Goal: Task Accomplishment & Management: Complete application form

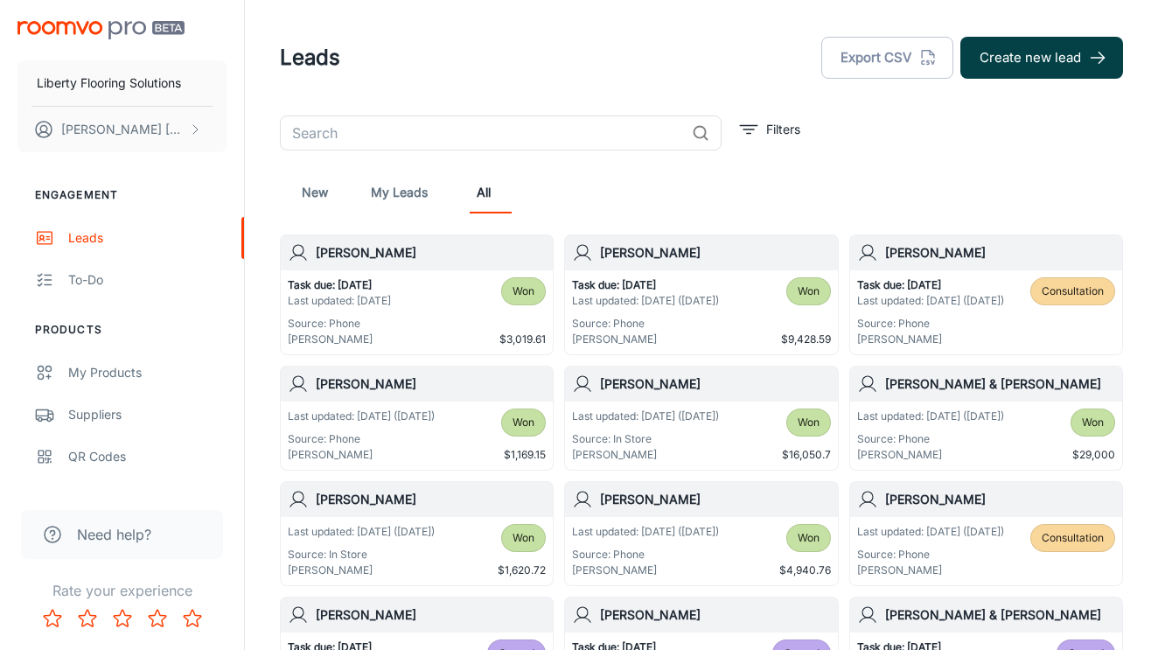
click at [1065, 50] on button "Create new lead" at bounding box center [1042, 58] width 163 height 42
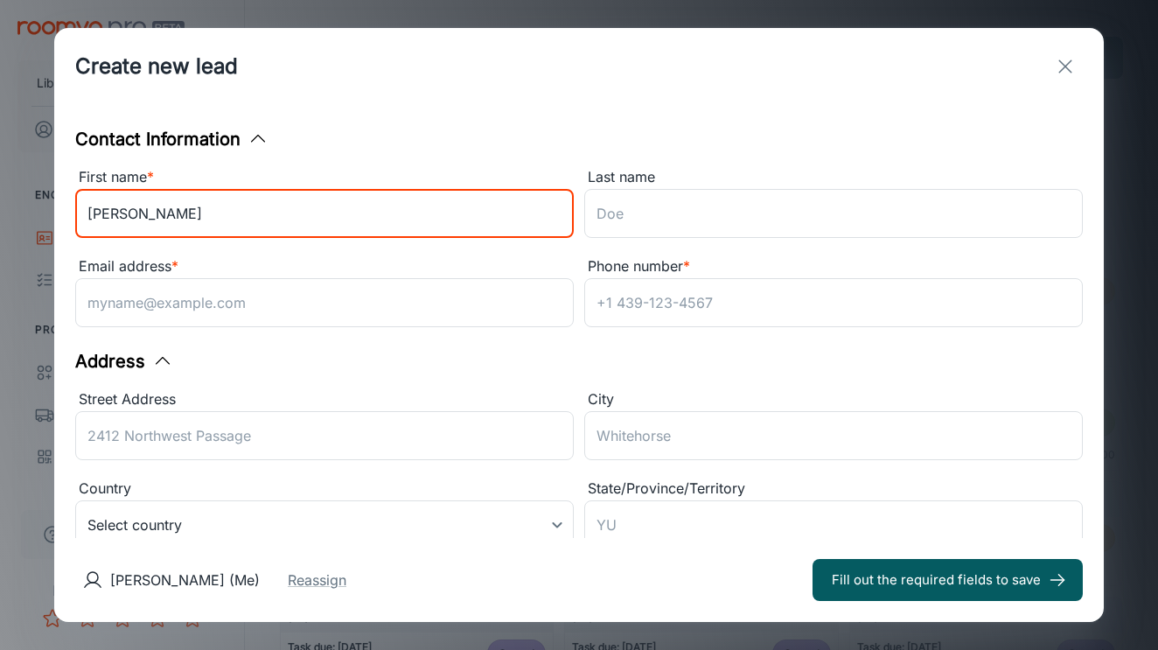
type input "[PERSON_NAME]"
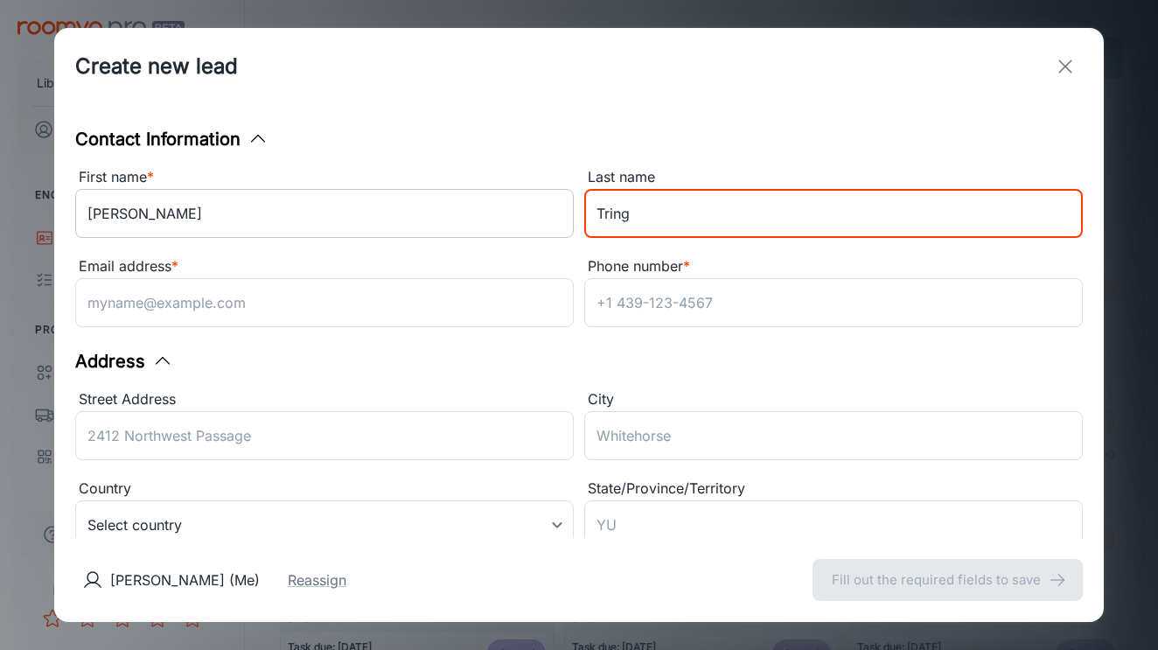
type input "Tring"
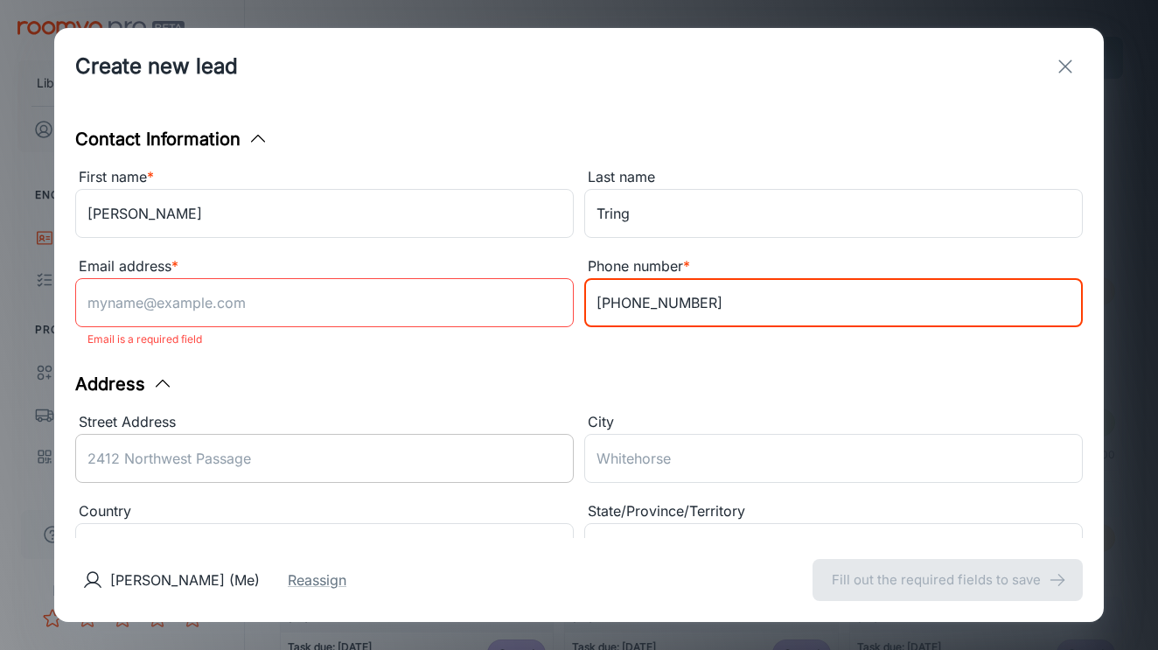
type input "[PHONE_NUMBER]"
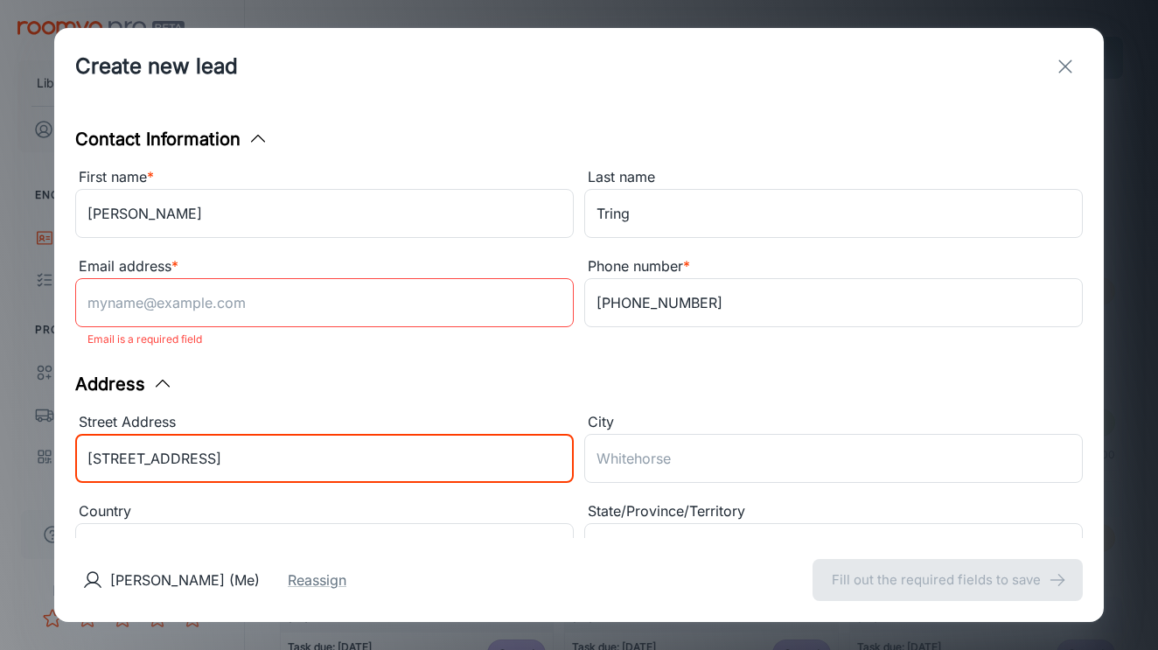
type input "[STREET_ADDRESS]"
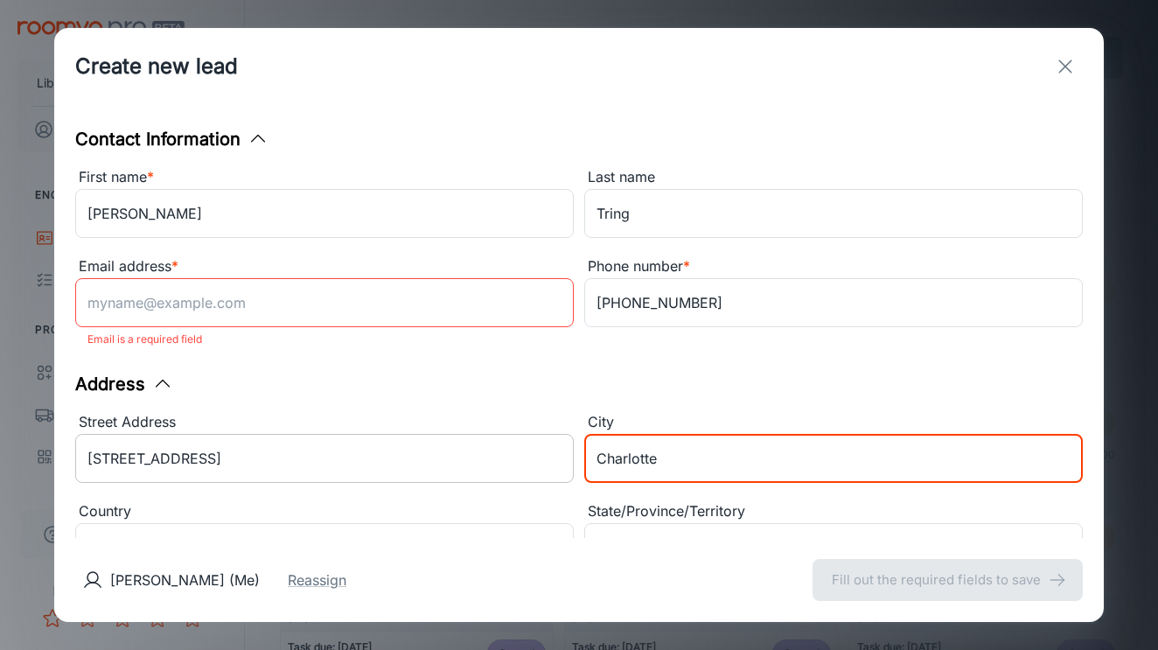
type input "Charlotte"
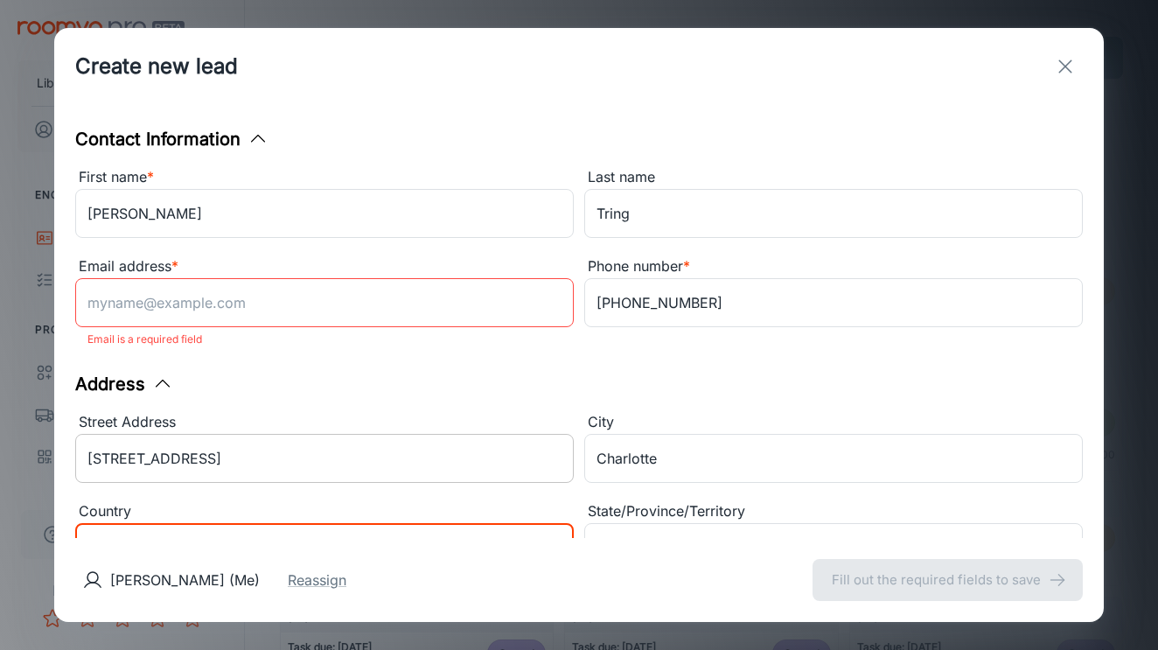
scroll to position [34, 0]
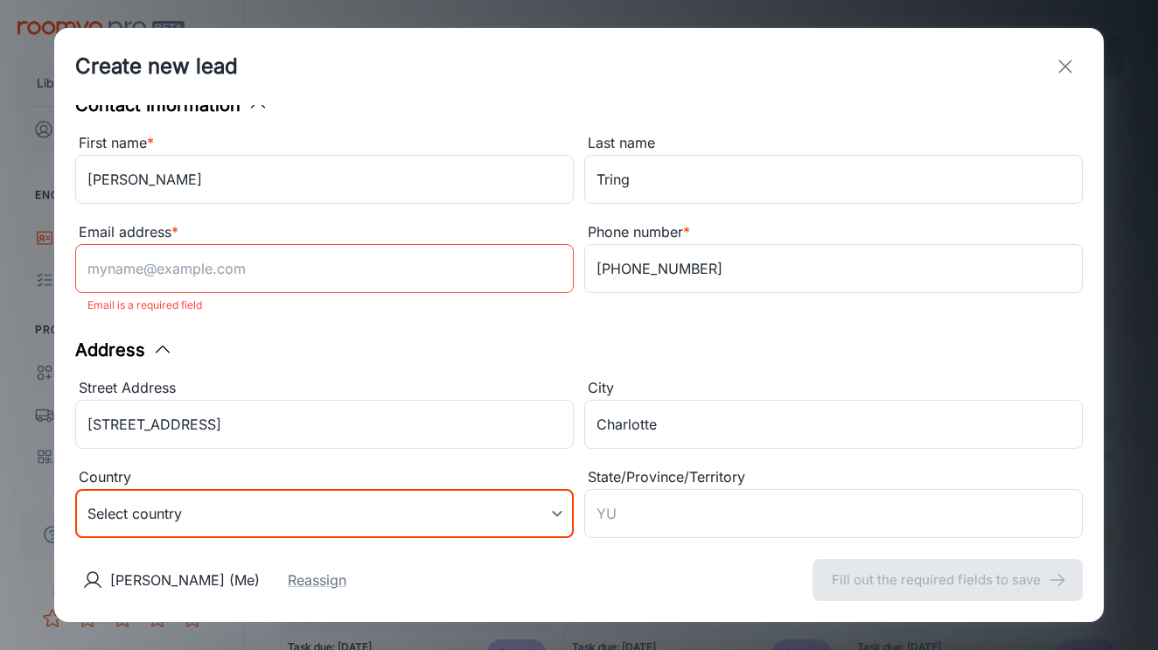
click at [291, 494] on body "Liberty Flooring Solutions [PERSON_NAME] Engagement Leads To-do Products My Pro…" at bounding box center [579, 325] width 1158 height 650
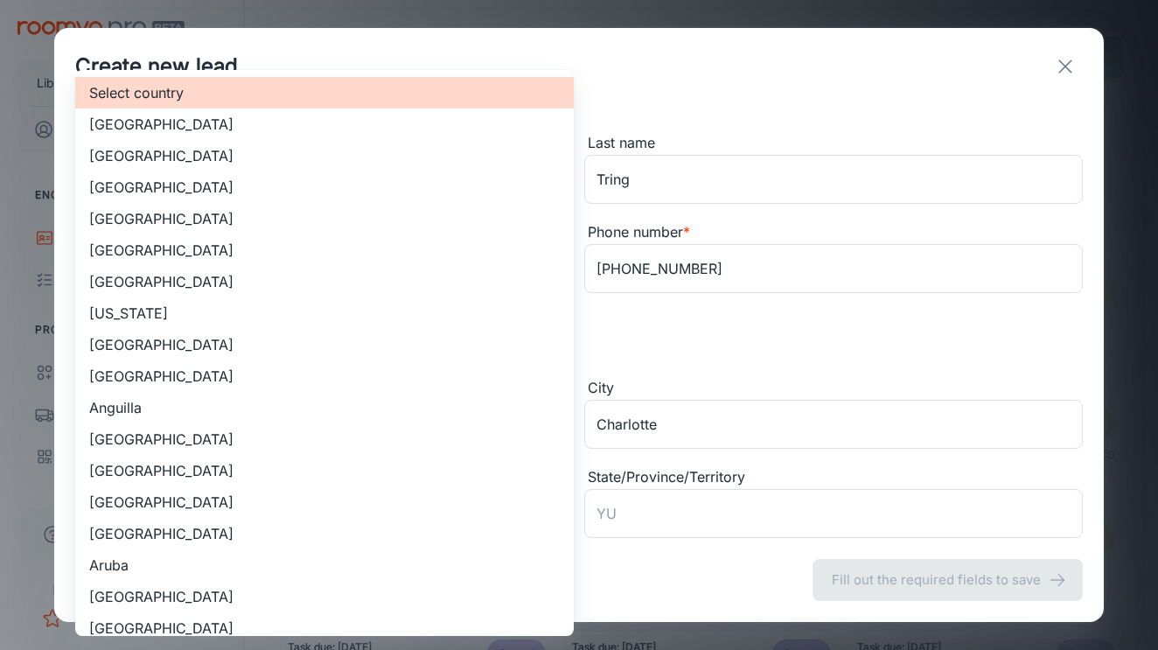
click at [295, 150] on li "[GEOGRAPHIC_DATA]" at bounding box center [324, 155] width 499 height 31
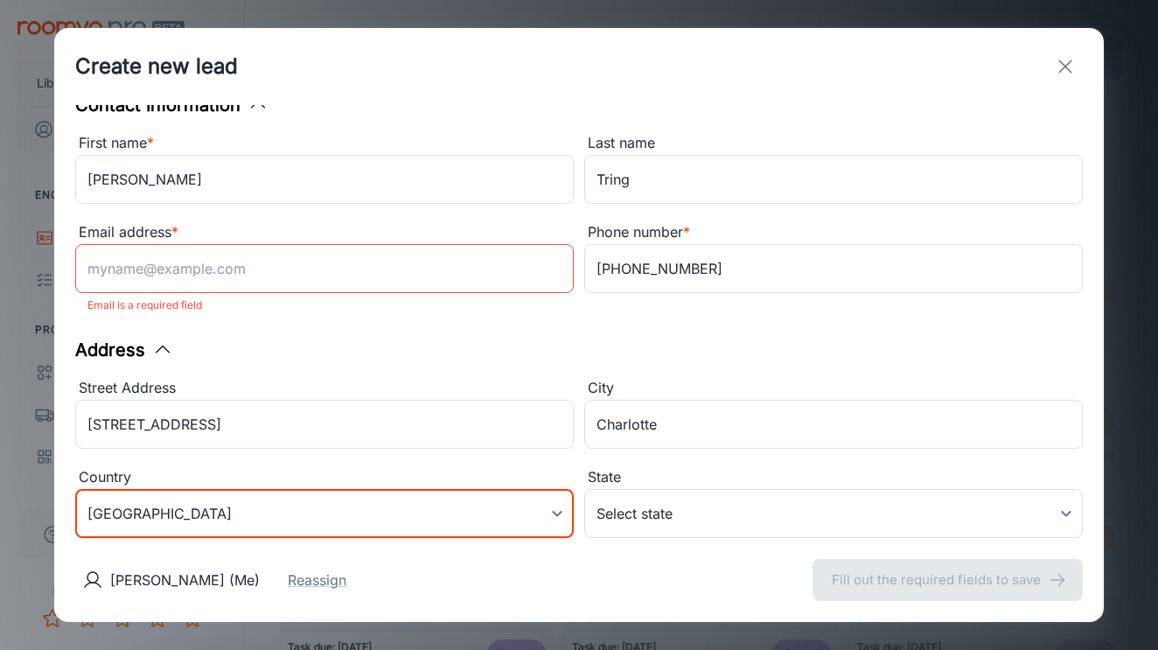
type input "US"
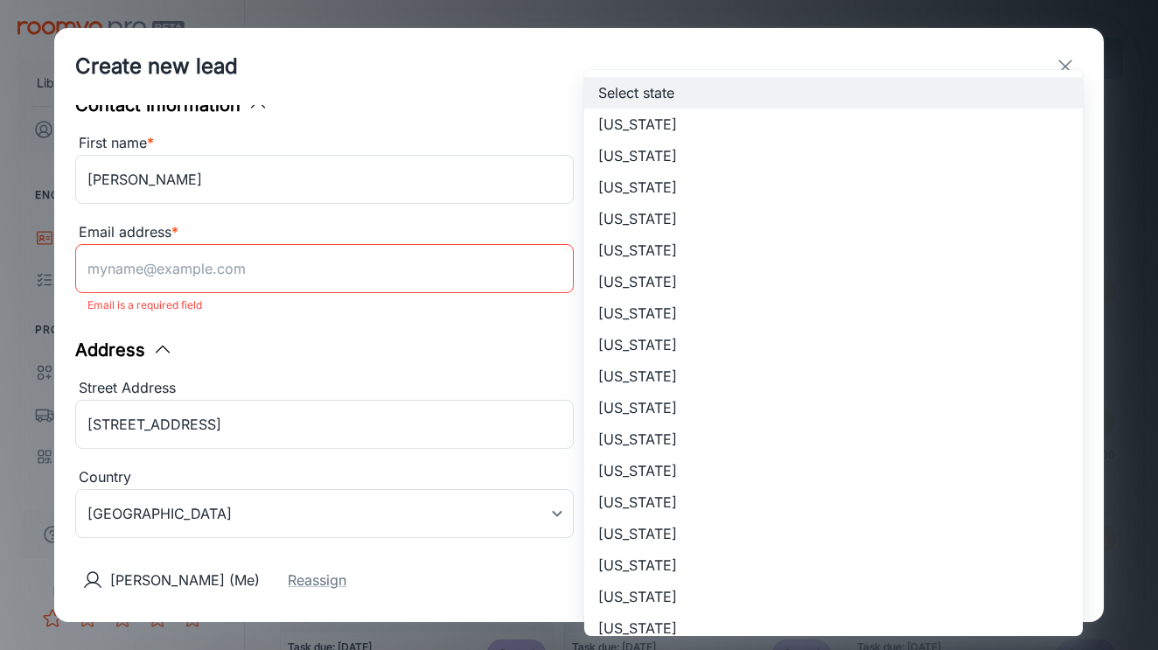
click at [686, 521] on body "Liberty Flooring Solutions [PERSON_NAME] Engagement Leads To-do Products My Pro…" at bounding box center [579, 325] width 1158 height 650
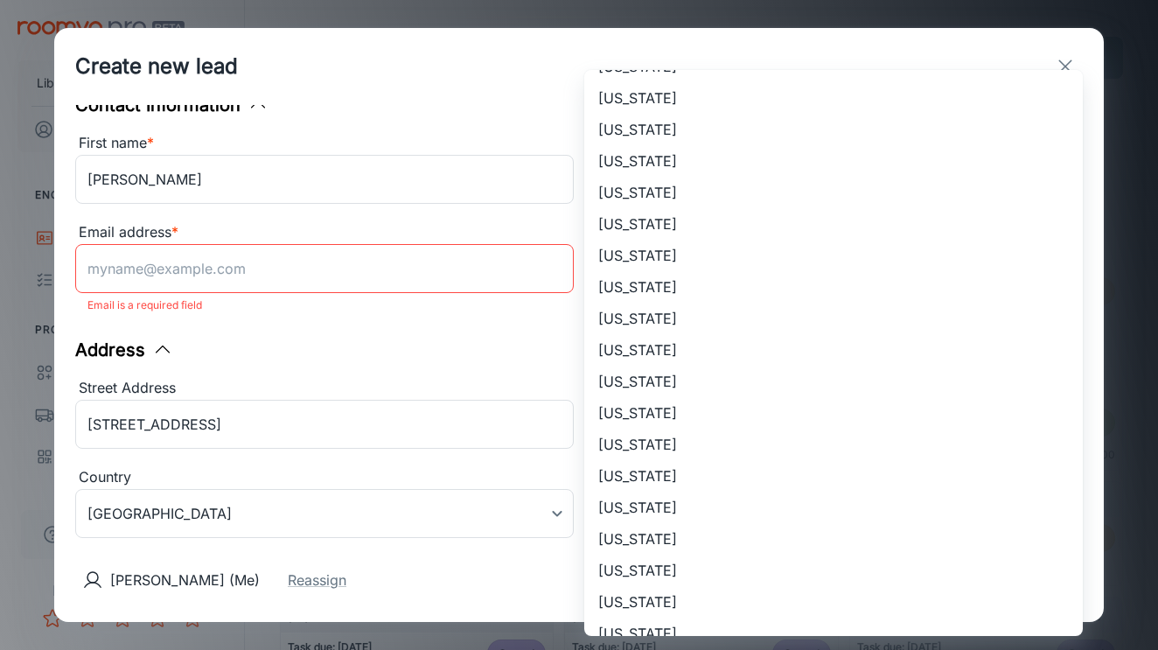
scroll to position [688, 0]
click at [722, 476] on li "[US_STATE]" at bounding box center [833, 474] width 499 height 31
type input "[US_STATE]"
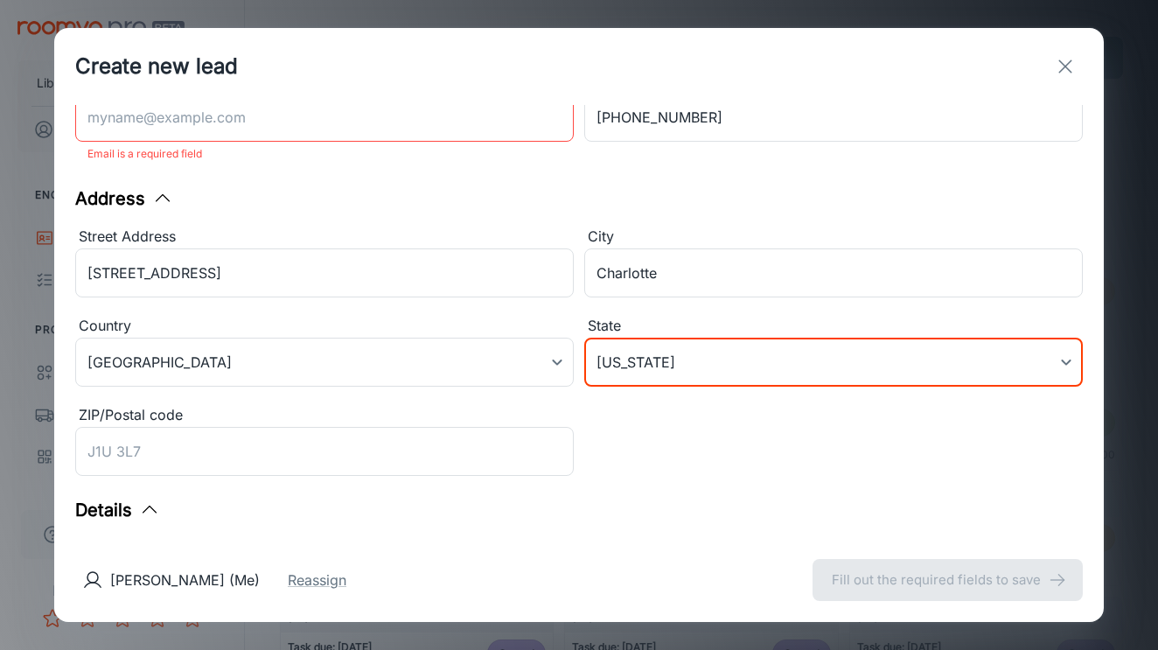
scroll to position [313, 0]
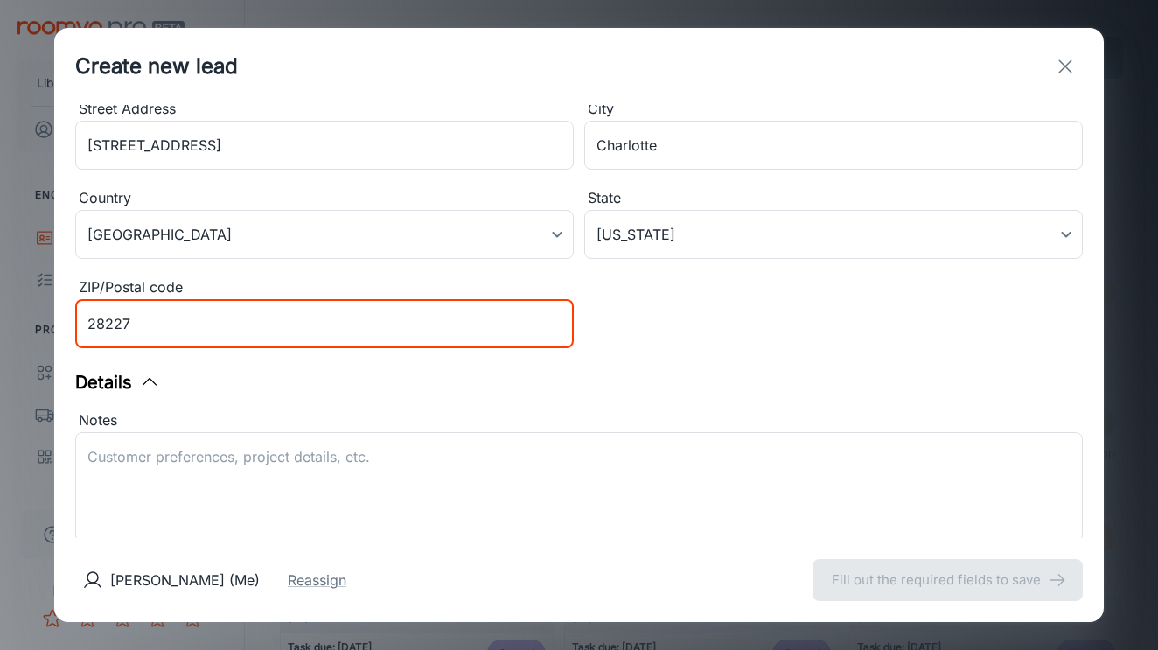
type input "28227"
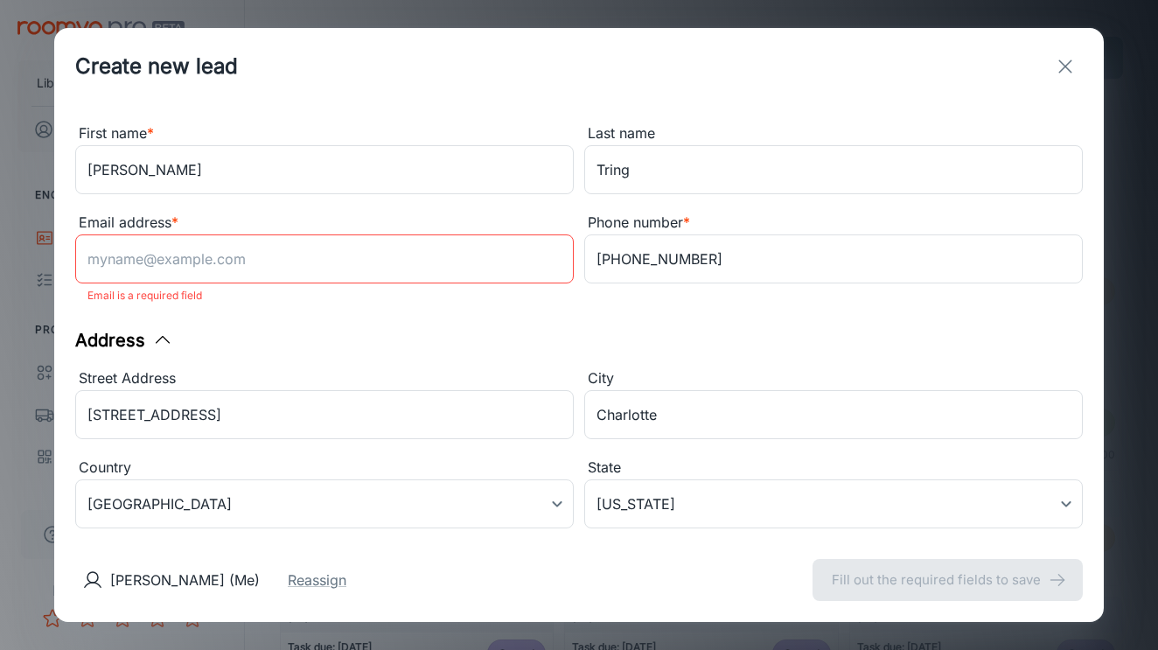
scroll to position [1, 0]
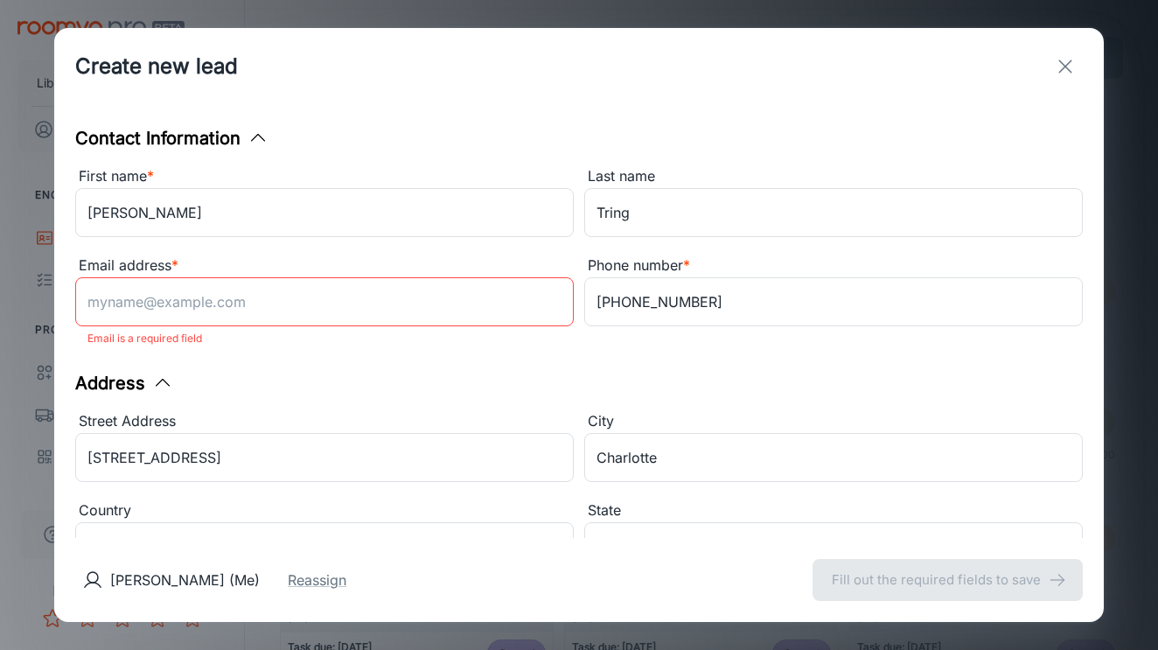
click at [420, 259] on div "Email address *" at bounding box center [324, 266] width 499 height 23
click at [420, 277] on input "Email address *" at bounding box center [324, 301] width 499 height 49
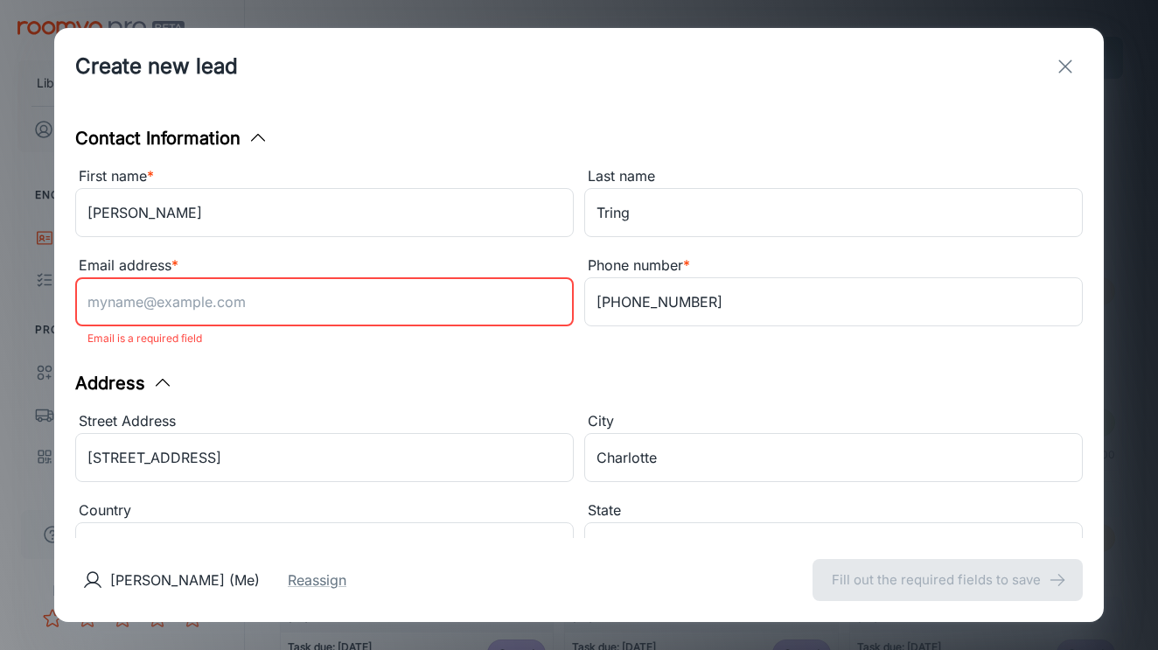
click at [307, 293] on input "Email address *" at bounding box center [324, 301] width 499 height 49
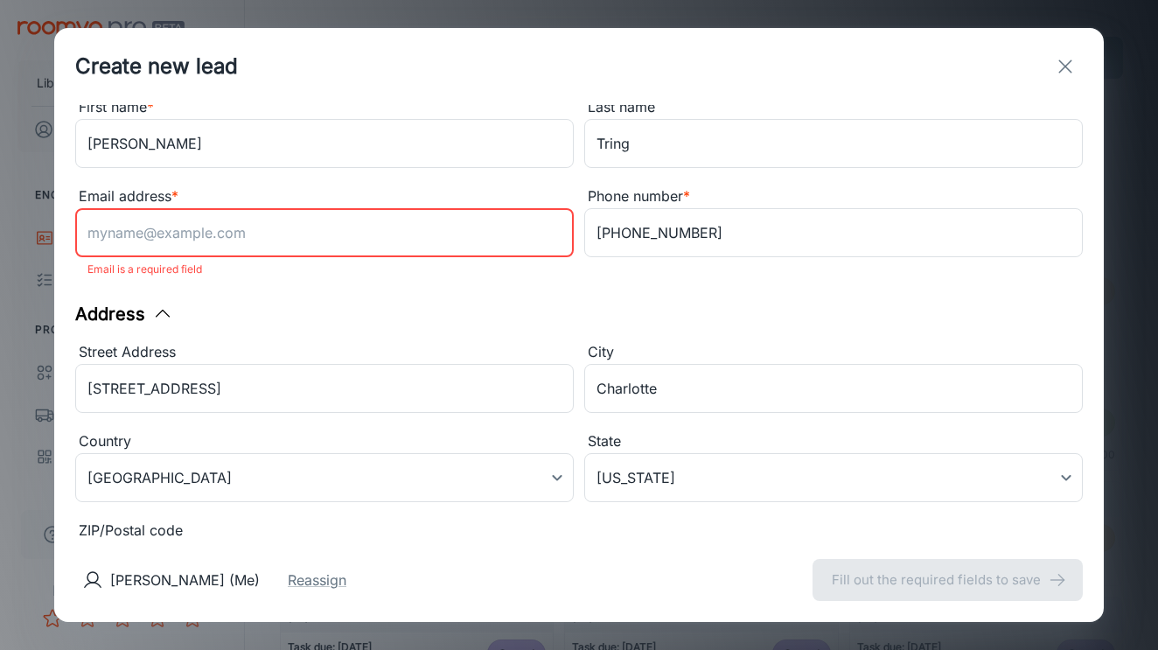
scroll to position [54, 0]
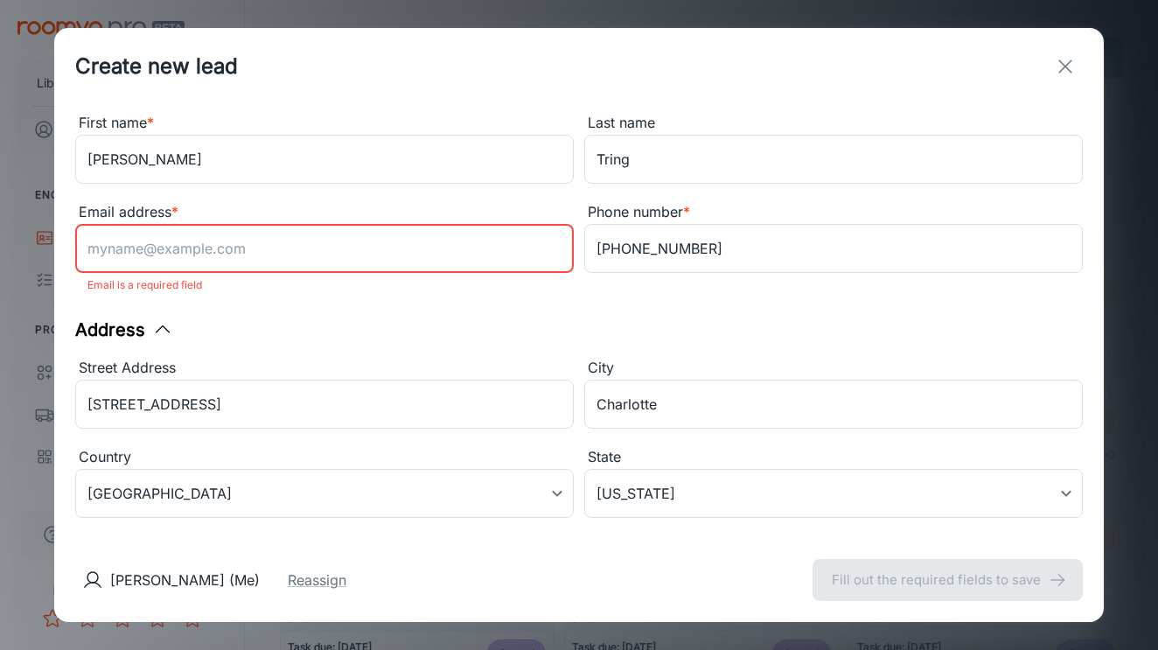
click at [310, 247] on input "Email address *" at bounding box center [324, 248] width 499 height 49
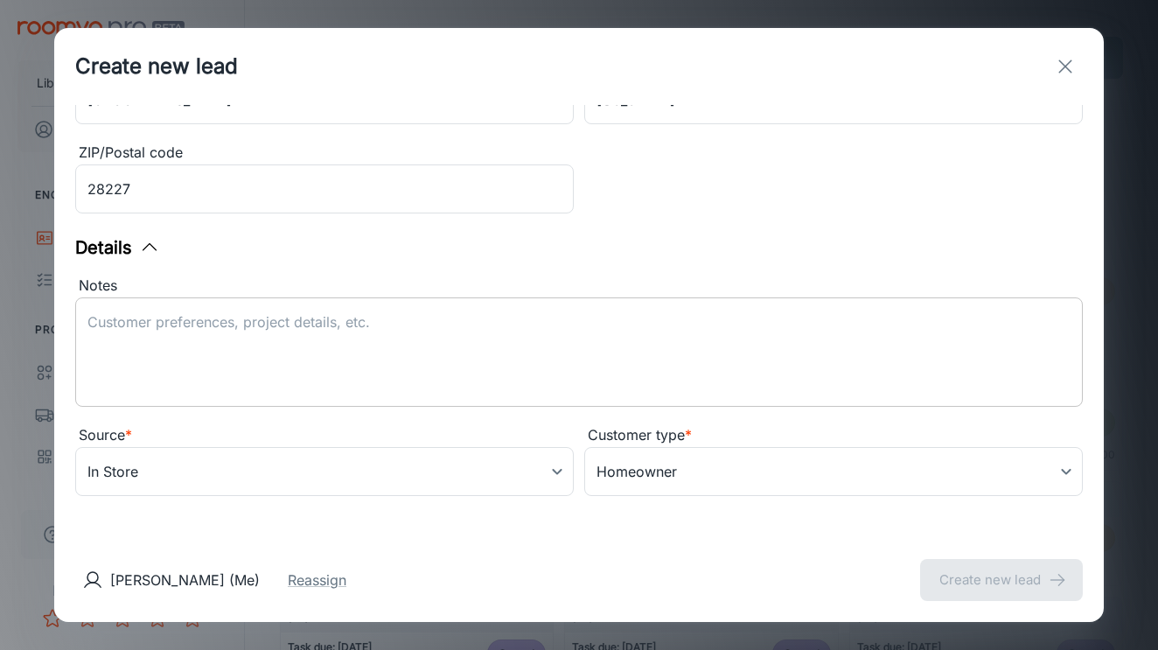
scroll to position [448, 0]
type input "[EMAIL_ADDRESS][DOMAIN_NAME]"
click at [426, 463] on body "Liberty Flooring Solutions [PERSON_NAME] Engagement Leads To-do Products My Pro…" at bounding box center [579, 325] width 1158 height 650
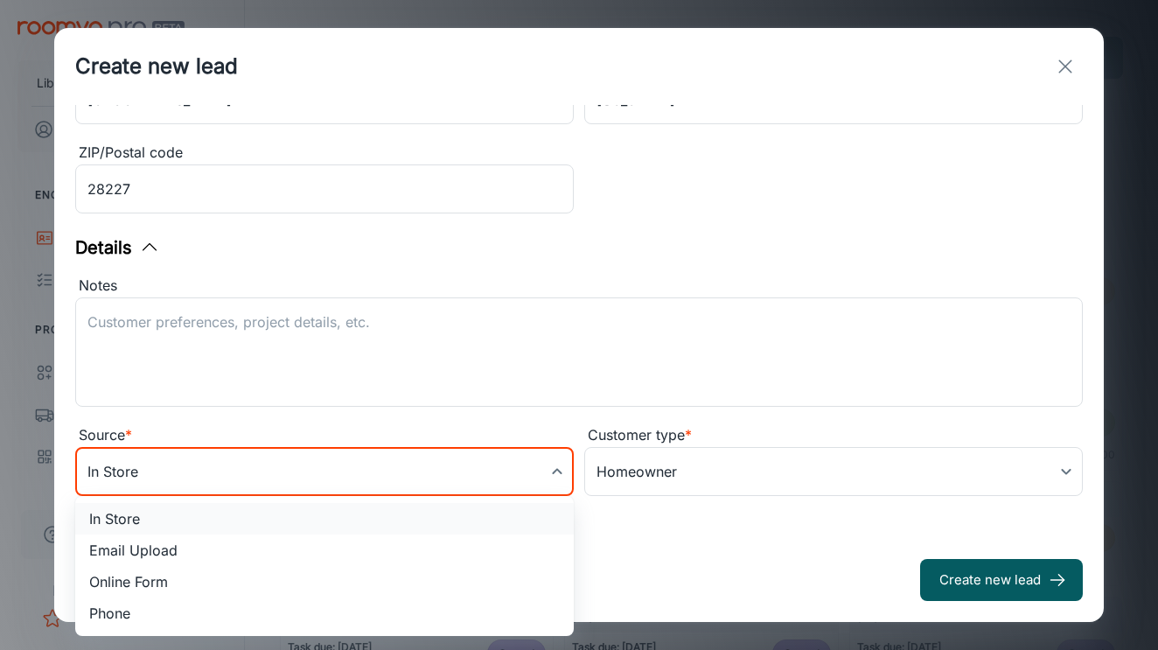
scroll to position [425, 0]
click at [156, 617] on li "Phone" at bounding box center [324, 613] width 499 height 31
type input "phone"
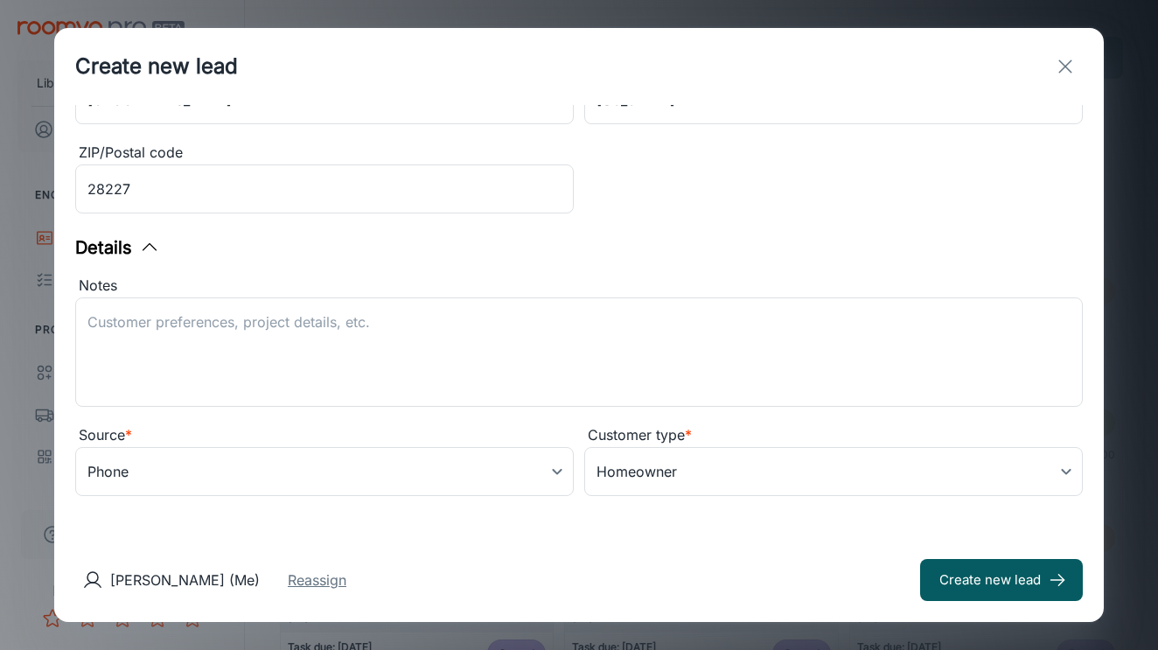
click at [302, 586] on button "Reassign" at bounding box center [317, 580] width 59 height 21
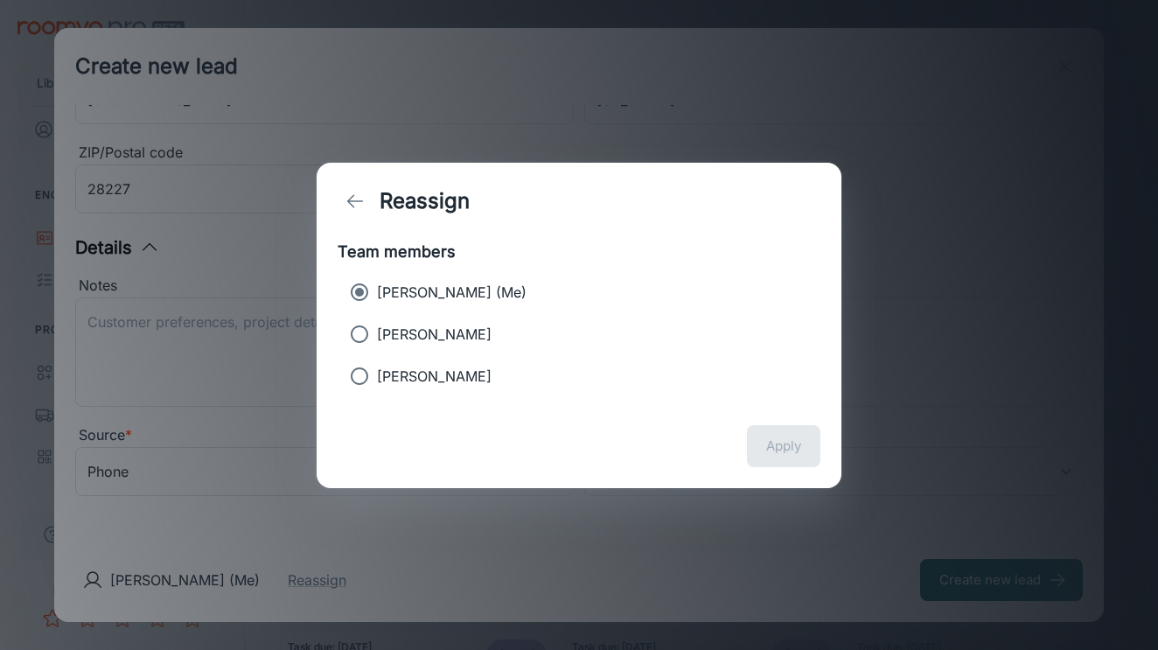
click at [427, 333] on p "[PERSON_NAME]" at bounding box center [434, 334] width 115 height 21
click at [377, 333] on input "[PERSON_NAME]" at bounding box center [359, 334] width 35 height 35
radio input "true"
radio input "false"
click at [749, 413] on div "Apply" at bounding box center [579, 446] width 525 height 84
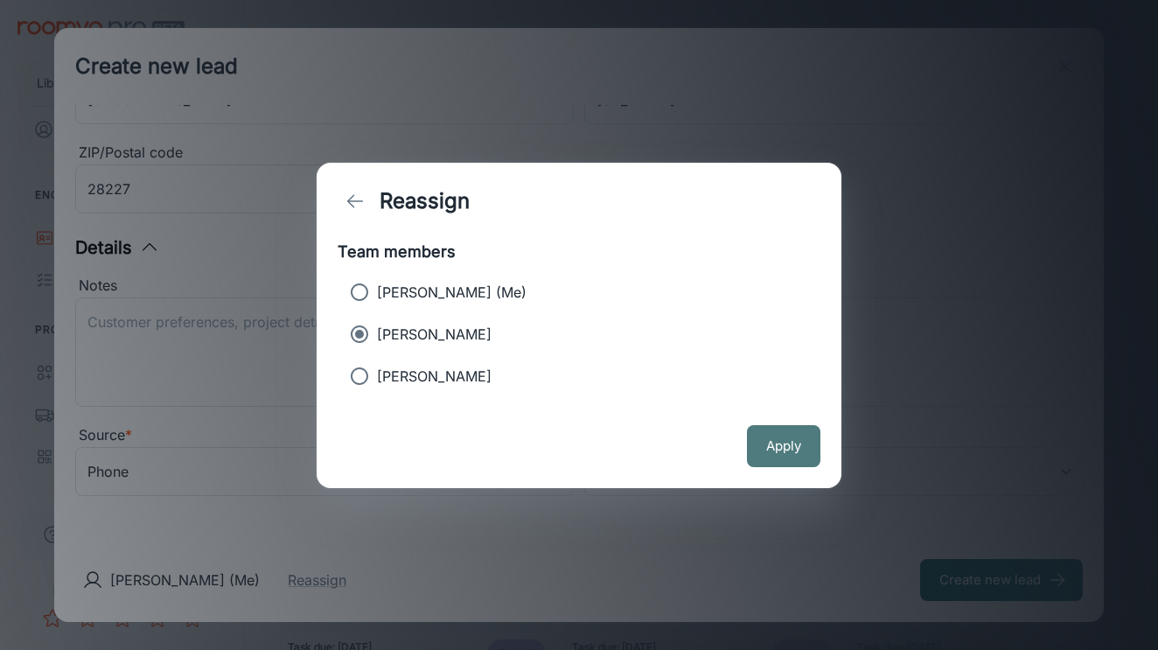
click at [763, 441] on button "Apply" at bounding box center [783, 446] width 73 height 42
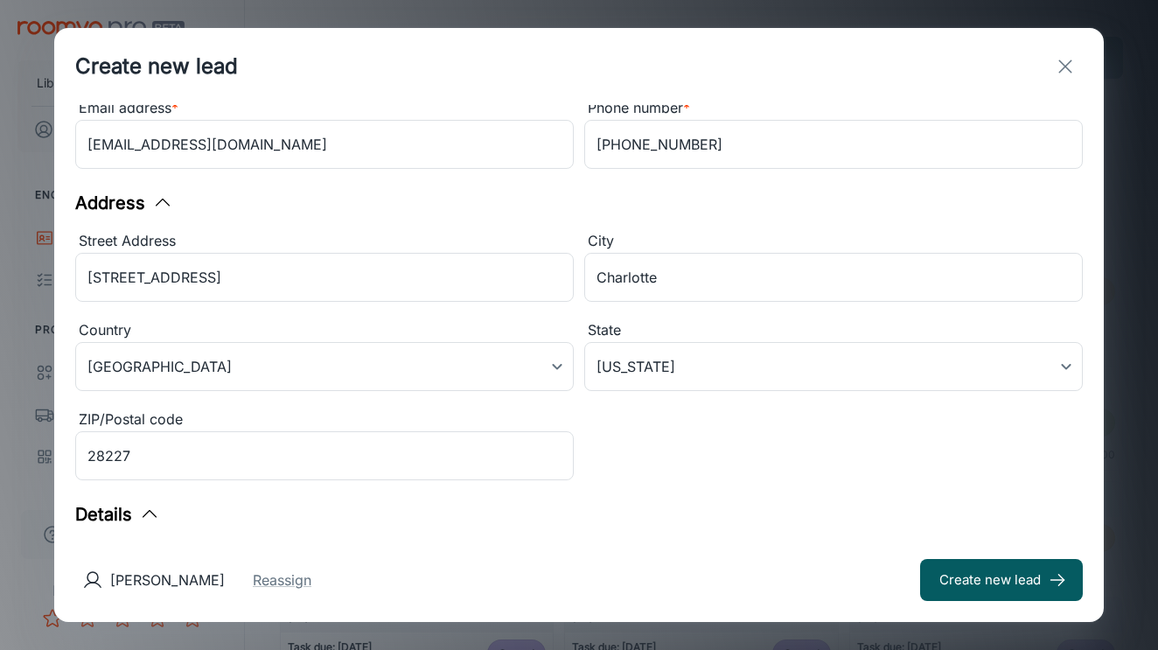
scroll to position [350, 0]
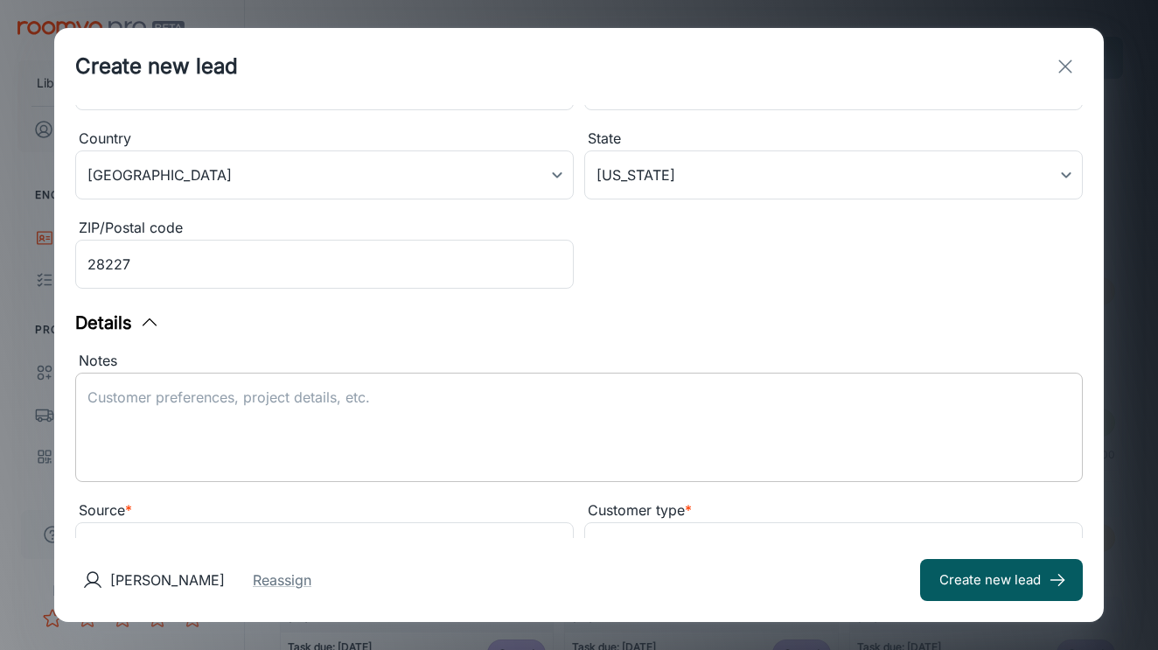
click at [342, 424] on textarea "Notes" at bounding box center [578, 428] width 983 height 80
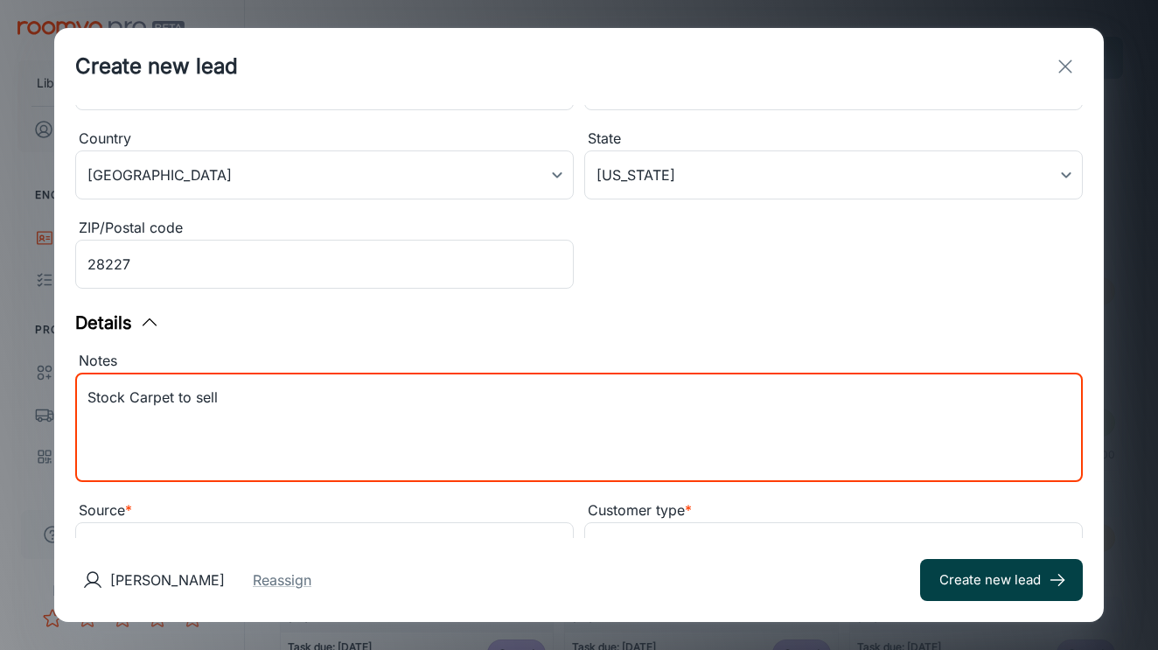
type textarea "Stock Carpet to sell"
click at [984, 580] on button "Create new lead" at bounding box center [1001, 580] width 163 height 42
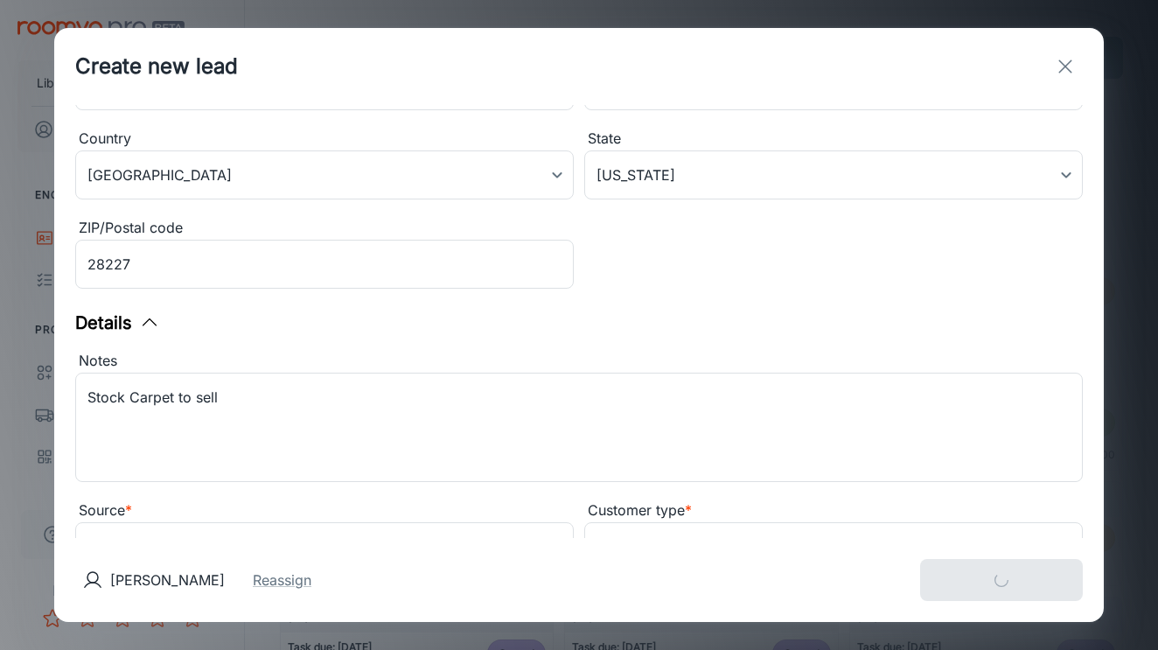
type input "in_store"
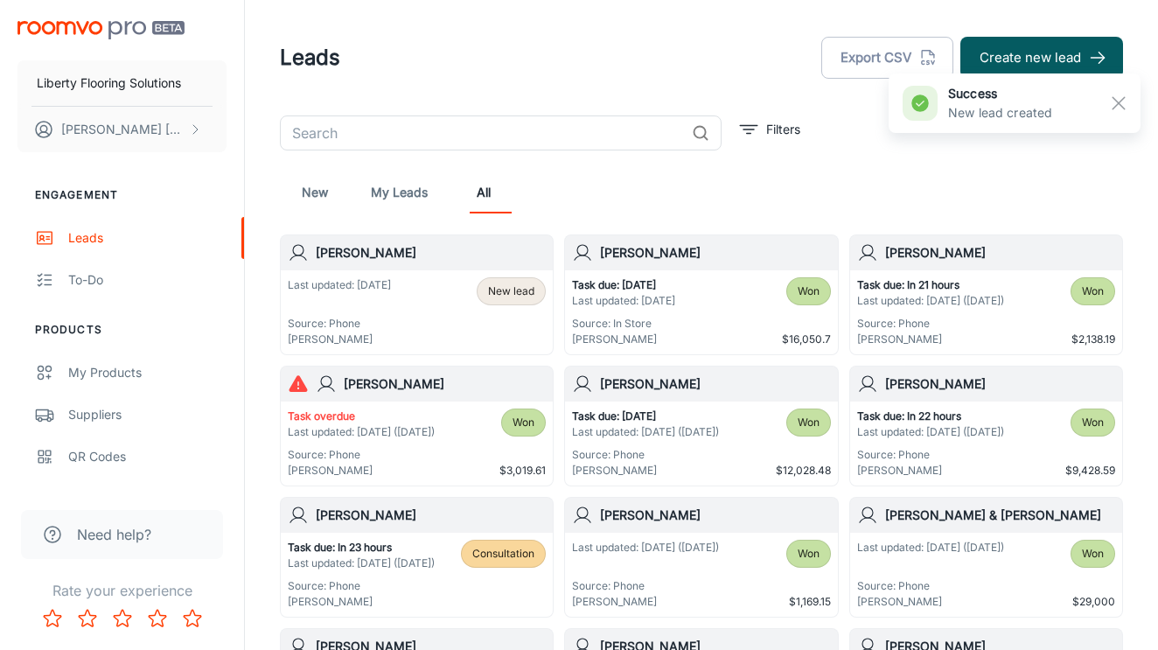
click at [430, 272] on div "Last updated: [DATE] Source: Phone [PERSON_NAME] New lead" at bounding box center [417, 312] width 272 height 84
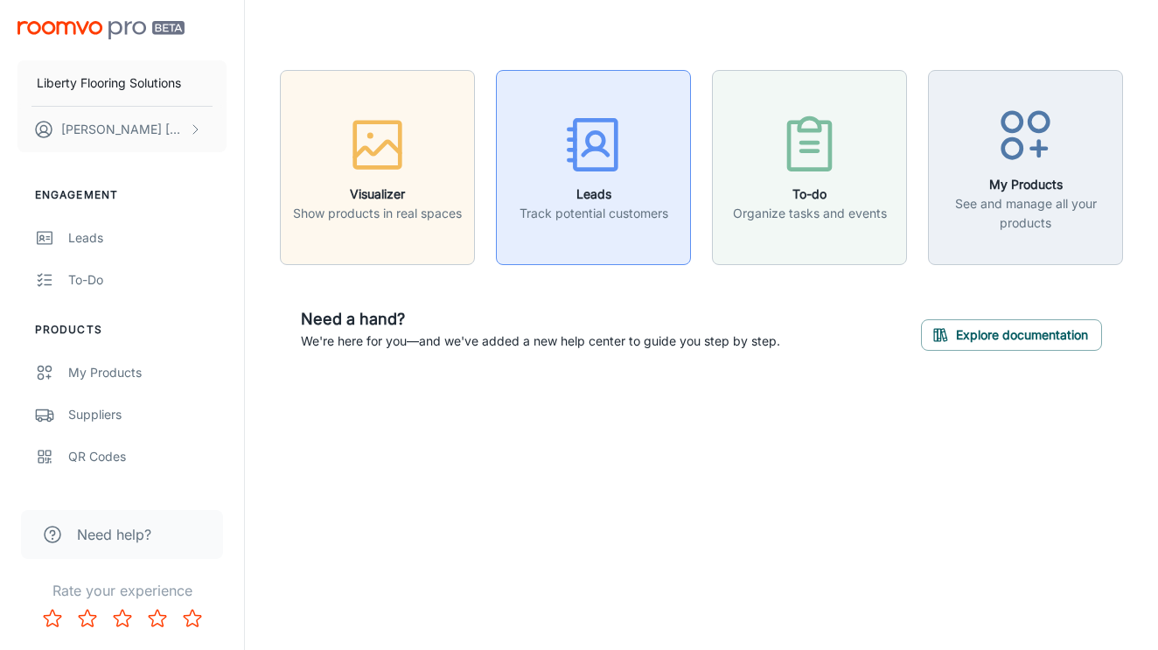
click at [567, 149] on icon "button" at bounding box center [594, 145] width 66 height 66
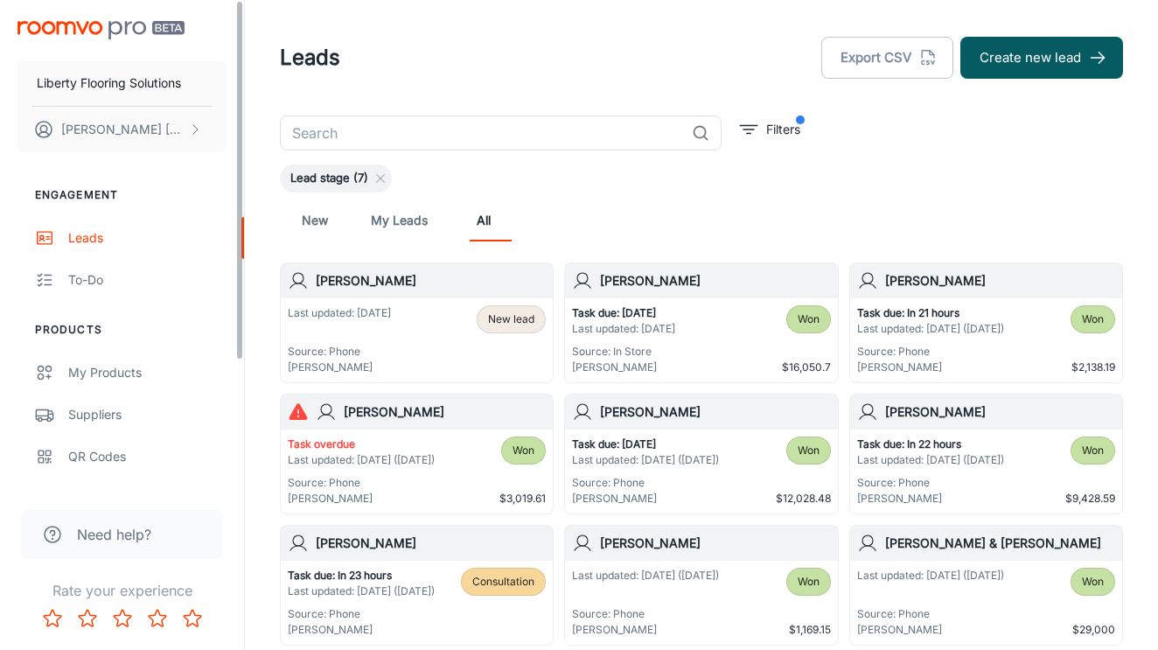
click at [364, 332] on div "Last updated: Today Source: Phone Jacob Benton" at bounding box center [339, 340] width 103 height 70
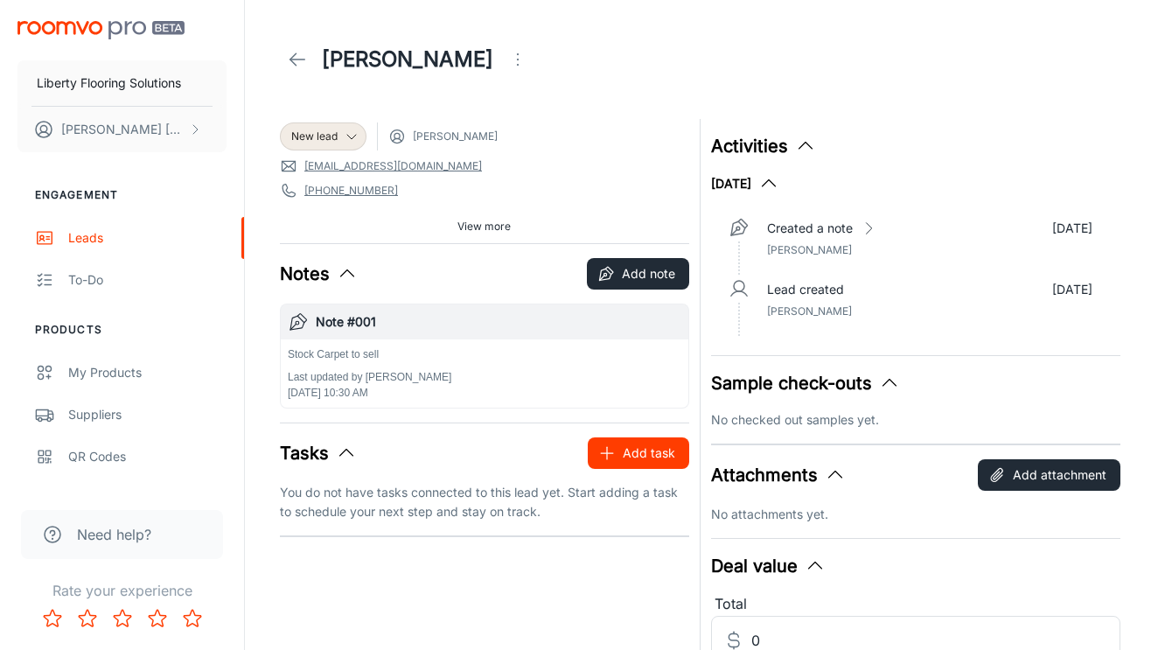
click at [608, 438] on button "Add task" at bounding box center [638, 452] width 101 height 31
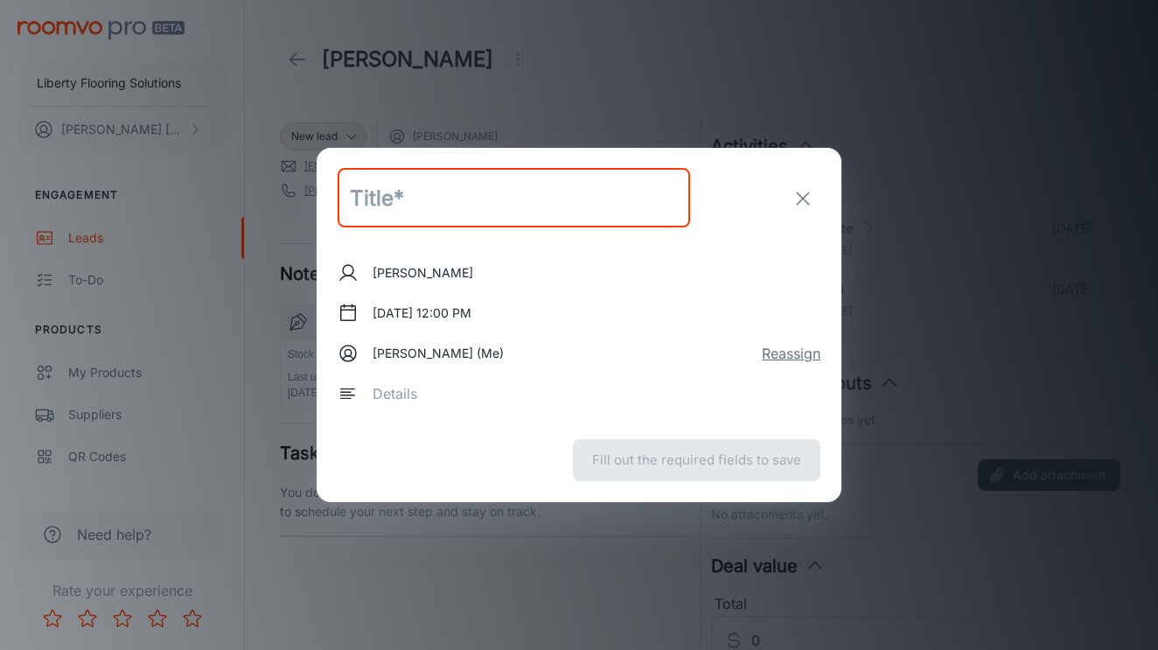
click at [791, 351] on button "Reassign" at bounding box center [791, 353] width 59 height 21
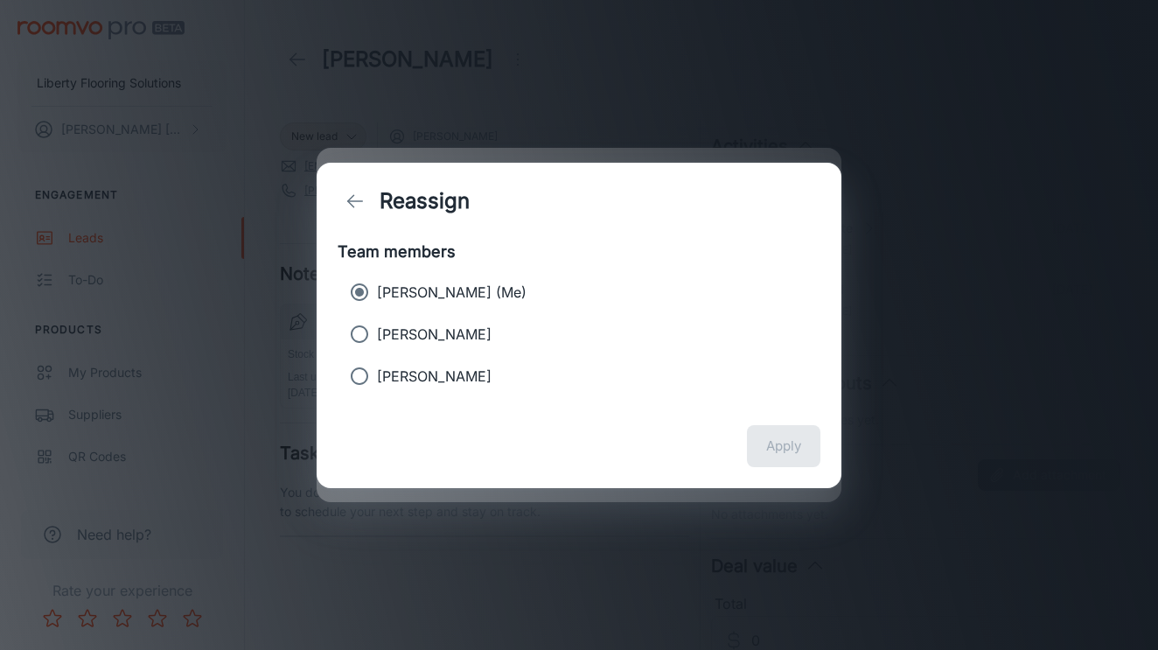
click at [422, 332] on p "[PERSON_NAME]" at bounding box center [434, 334] width 115 height 21
click at [377, 332] on input "[PERSON_NAME]" at bounding box center [359, 334] width 35 height 35
radio input "true"
radio input "false"
click at [800, 443] on button "Apply" at bounding box center [783, 446] width 73 height 42
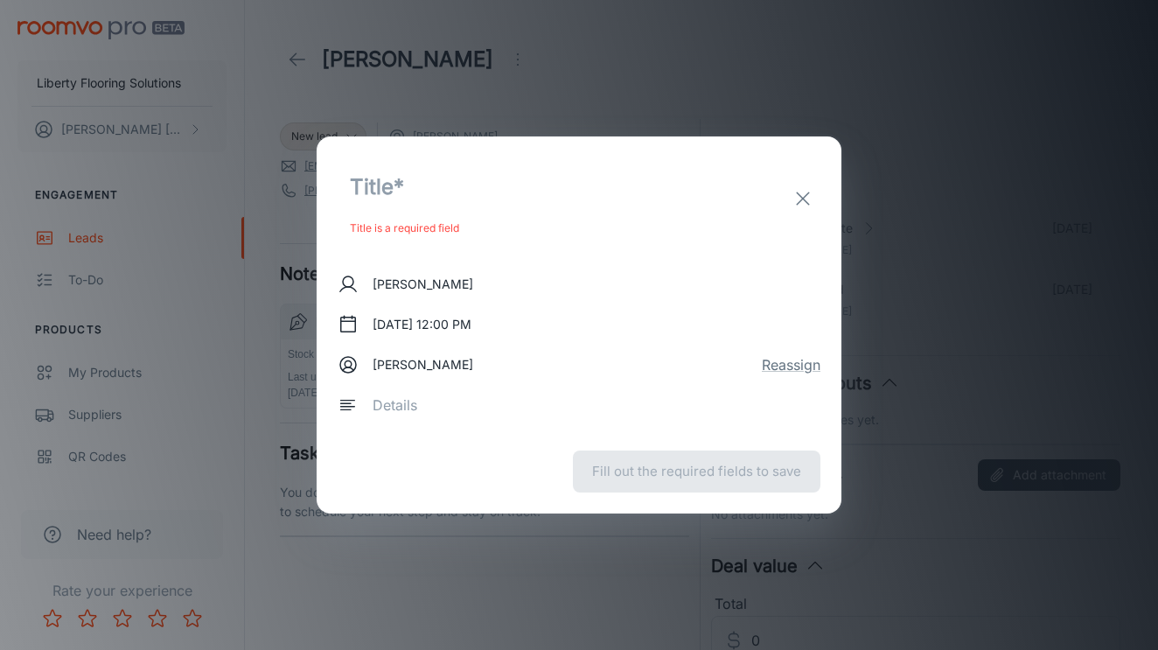
click at [416, 180] on input "text" at bounding box center [514, 186] width 353 height 59
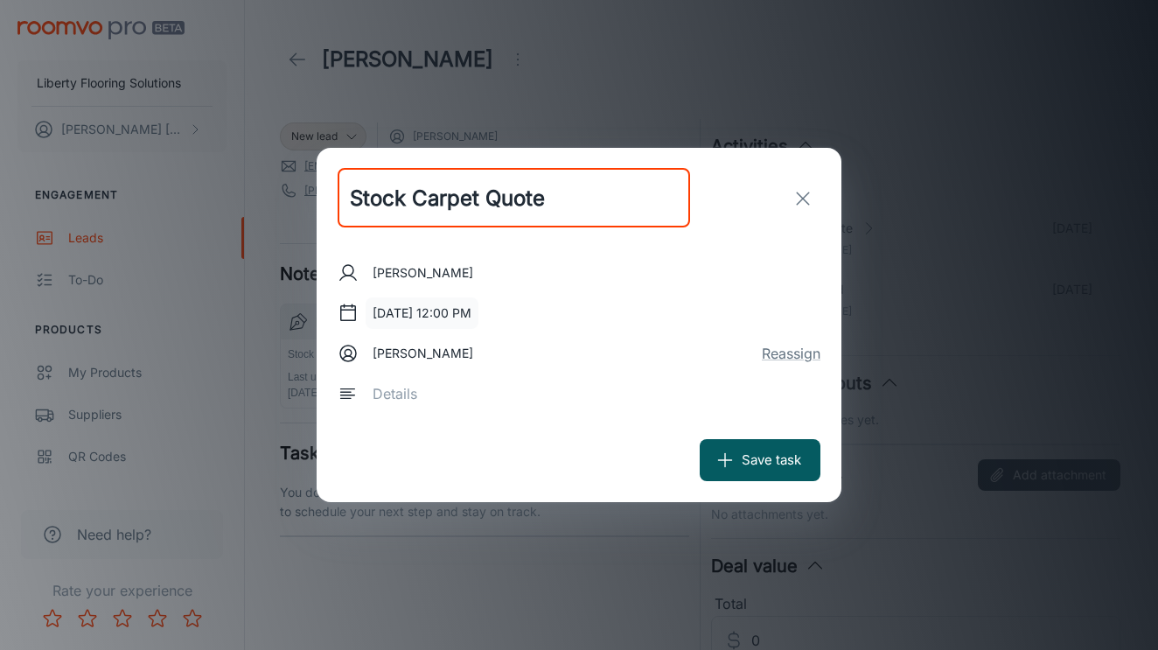
type input "Stock Carpet Quote"
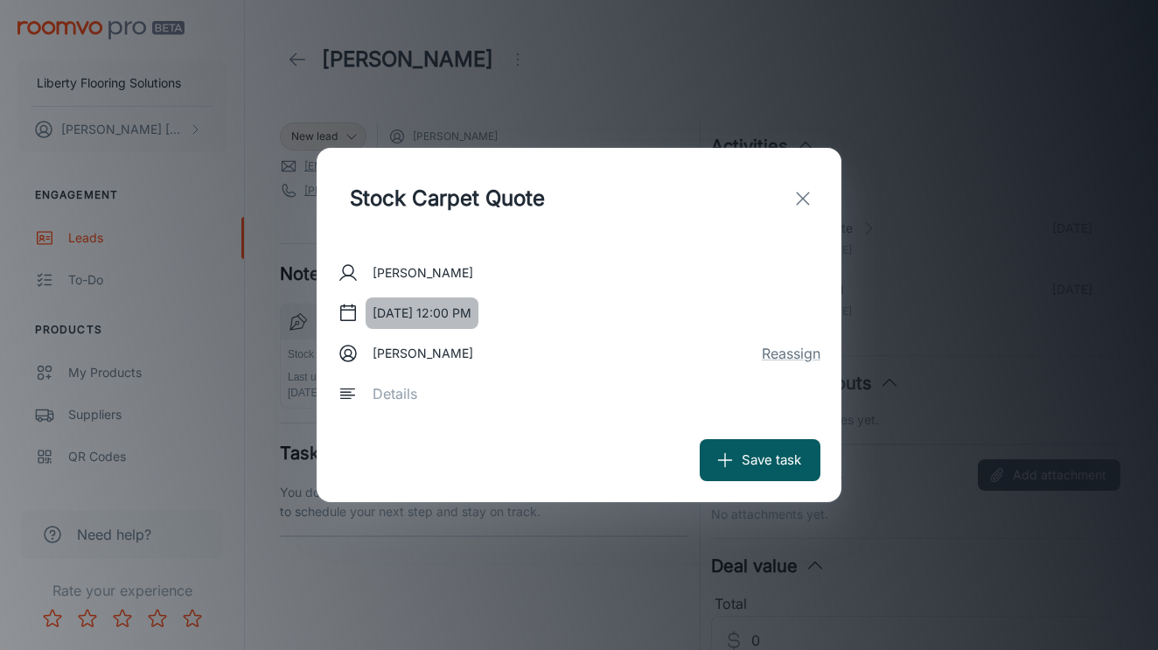
click at [437, 318] on button "Oct 13, 2025 at 12:00 PM" at bounding box center [422, 312] width 113 height 31
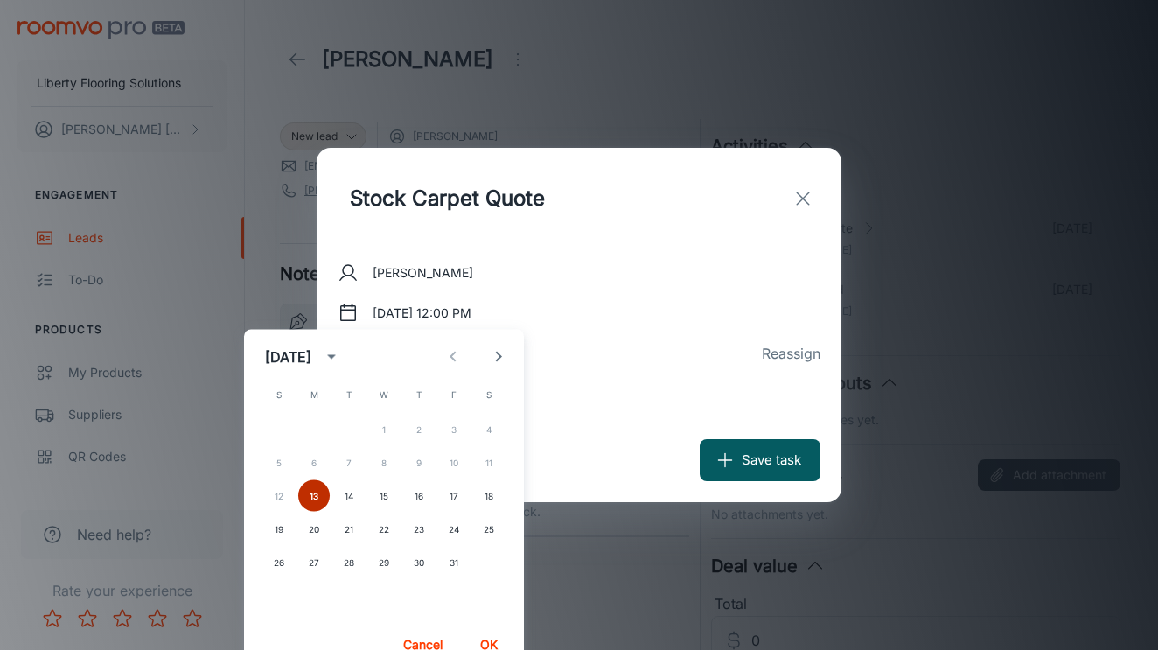
click at [314, 491] on button "13" at bounding box center [313, 495] width 31 height 31
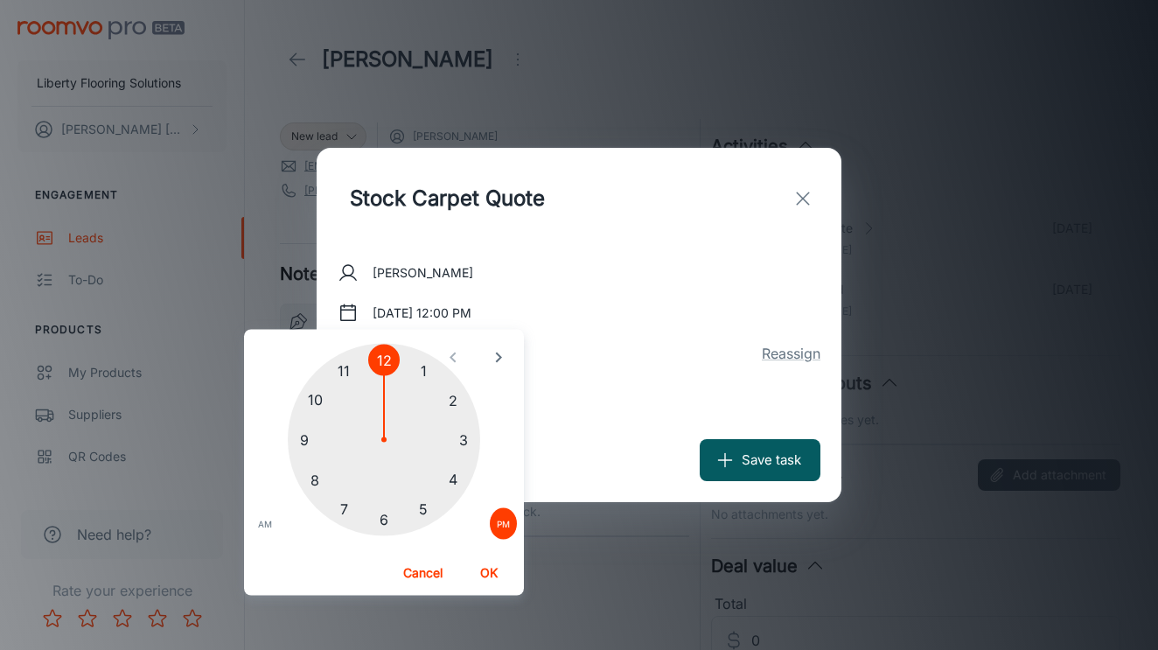
click at [423, 369] on div at bounding box center [384, 440] width 192 height 192
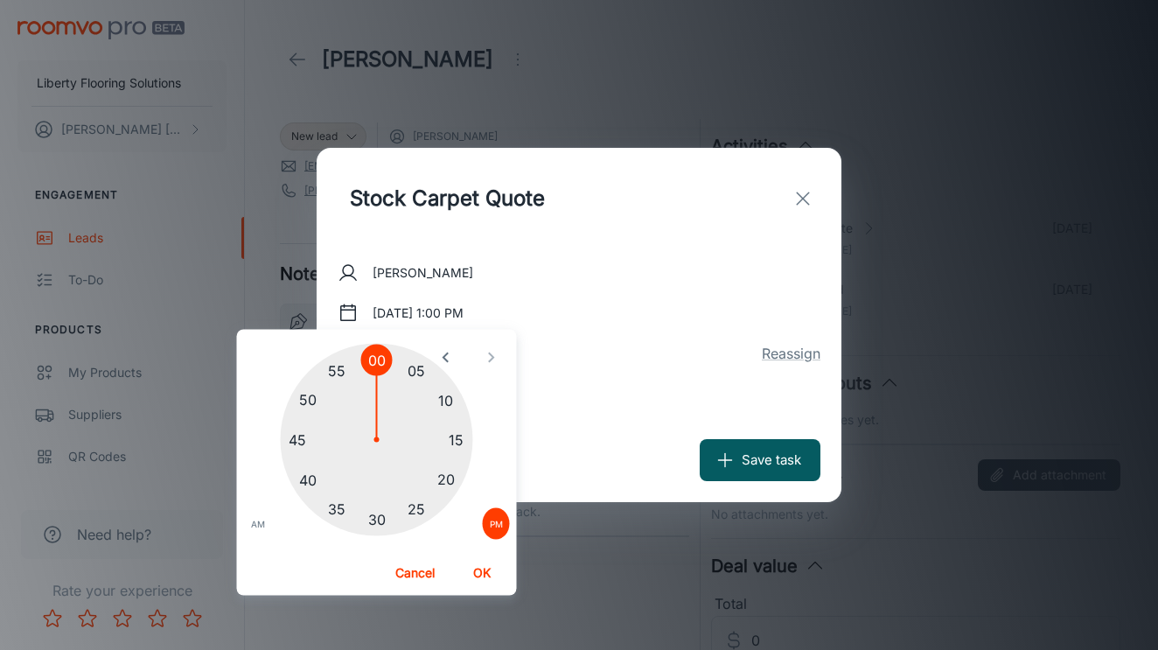
click at [387, 521] on div at bounding box center [377, 440] width 192 height 192
click at [380, 525] on div at bounding box center [376, 440] width 192 height 192
click at [486, 573] on button "OK" at bounding box center [482, 572] width 56 height 31
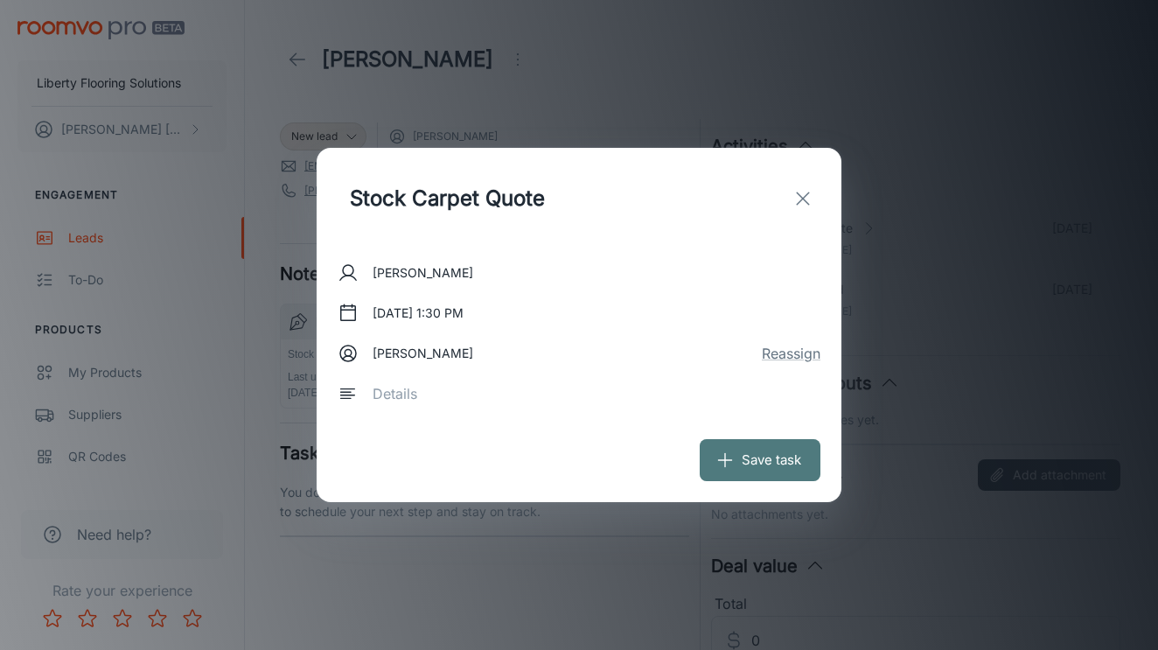
click at [754, 468] on button "Save task" at bounding box center [760, 460] width 121 height 42
